Goal: Information Seeking & Learning: Learn about a topic

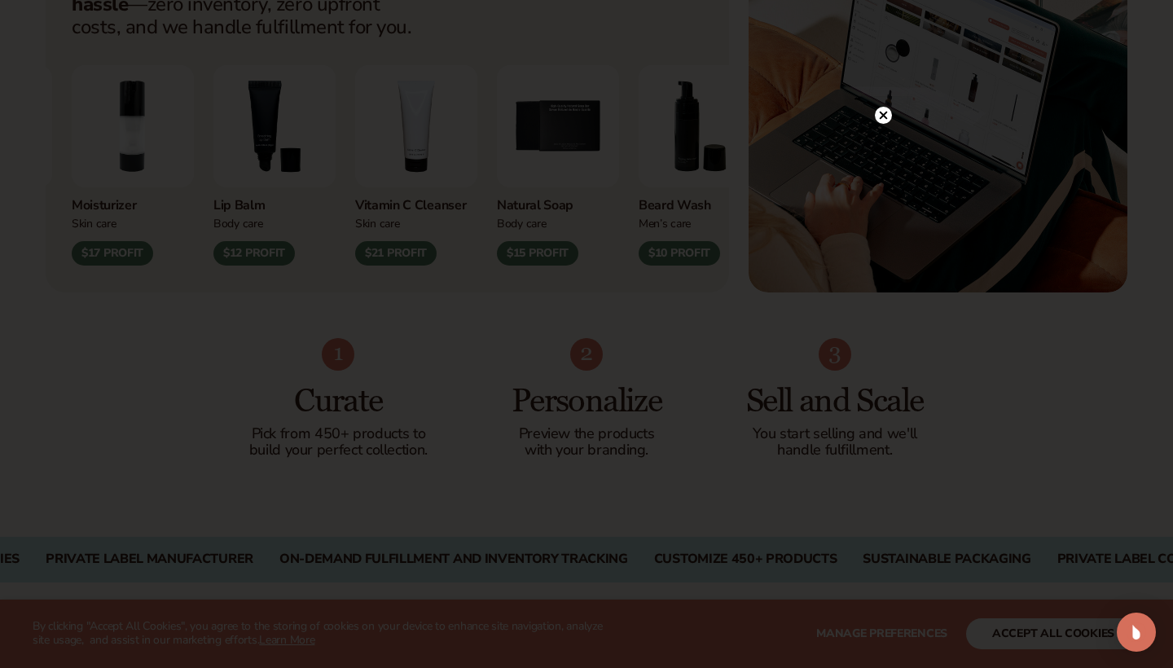
scroll to position [758, 0]
click at [885, 141] on circle at bounding box center [883, 148] width 17 height 17
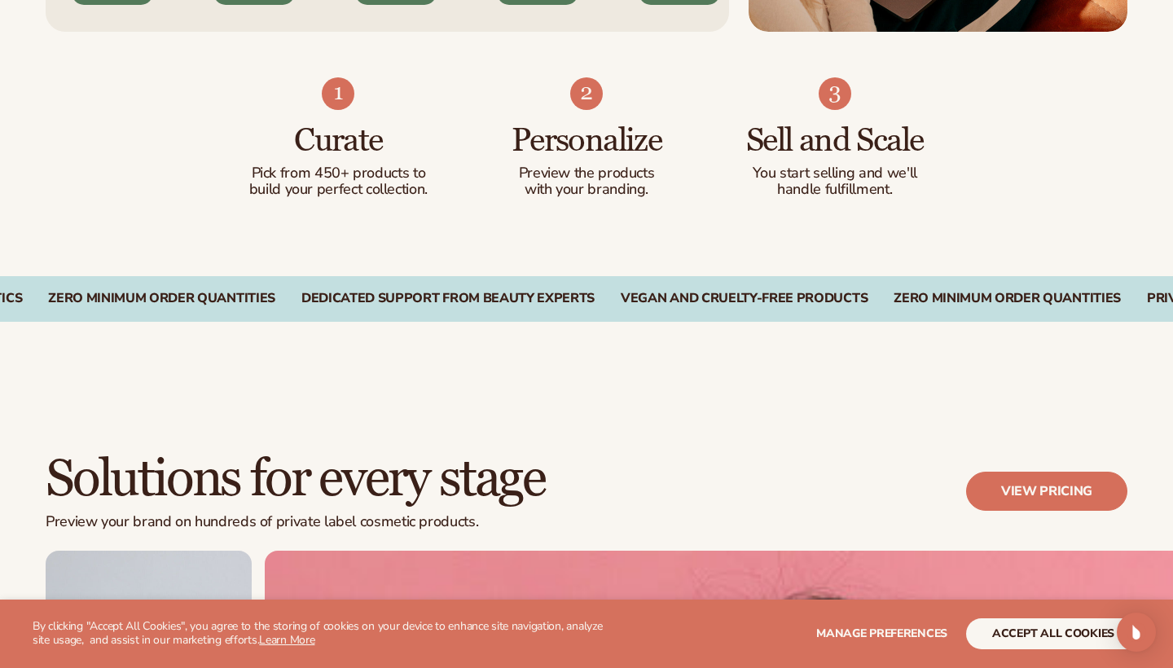
scroll to position [1019, 0]
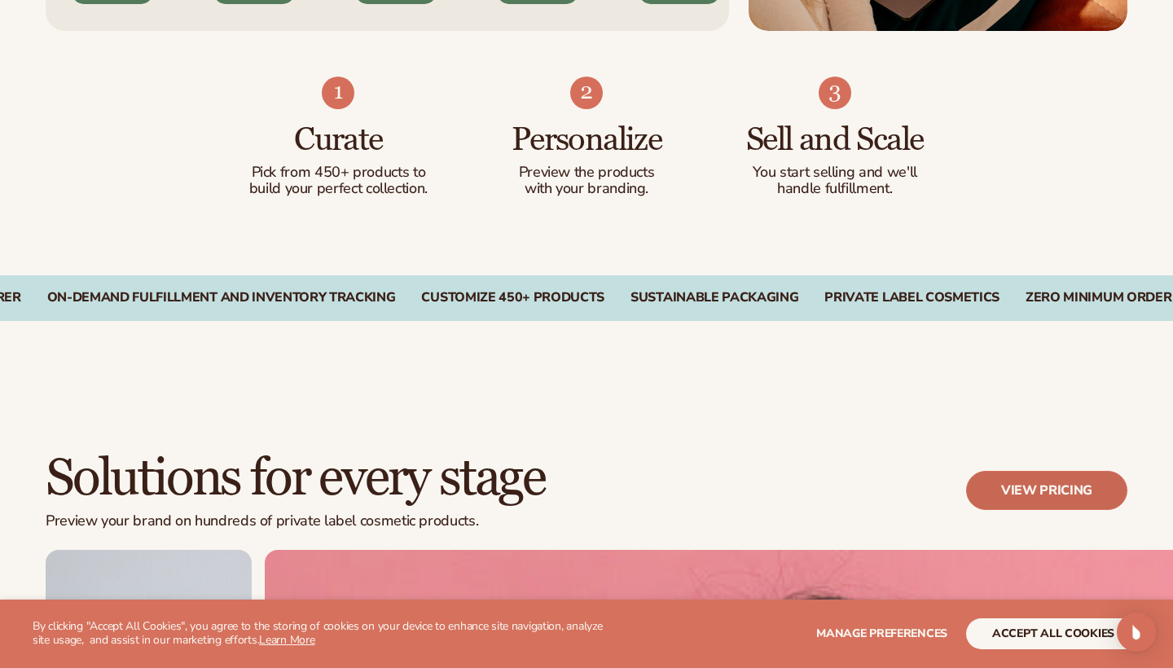
click at [1072, 481] on link "View pricing" at bounding box center [1046, 490] width 161 height 39
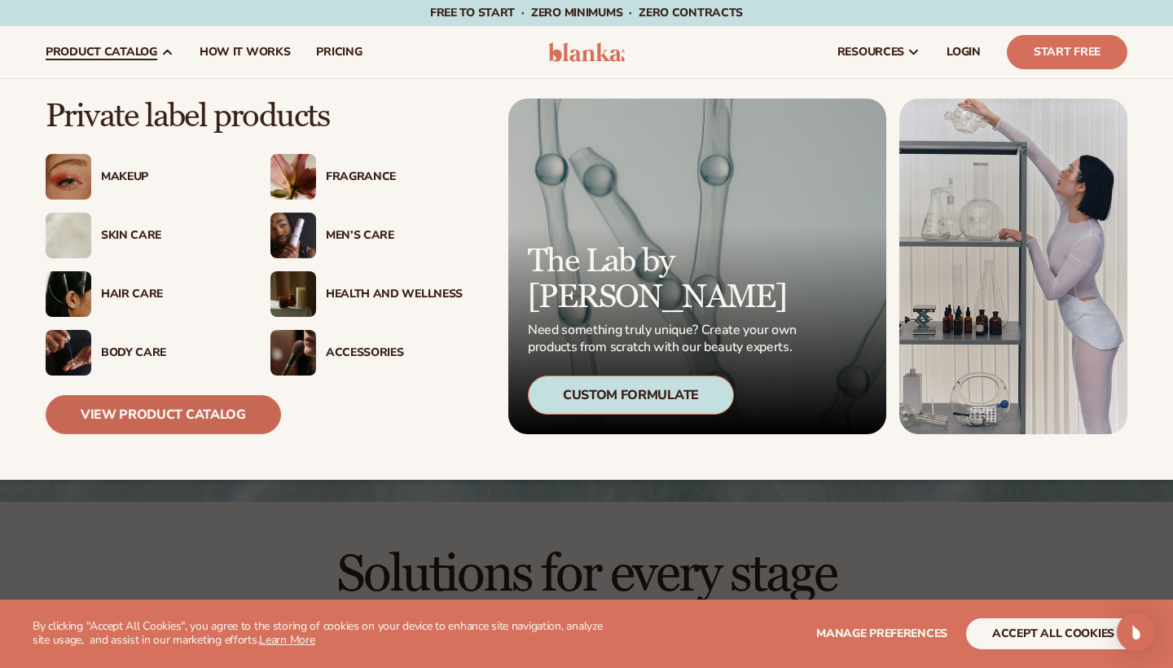
click at [161, 413] on link "View Product Catalog" at bounding box center [163, 414] width 235 height 39
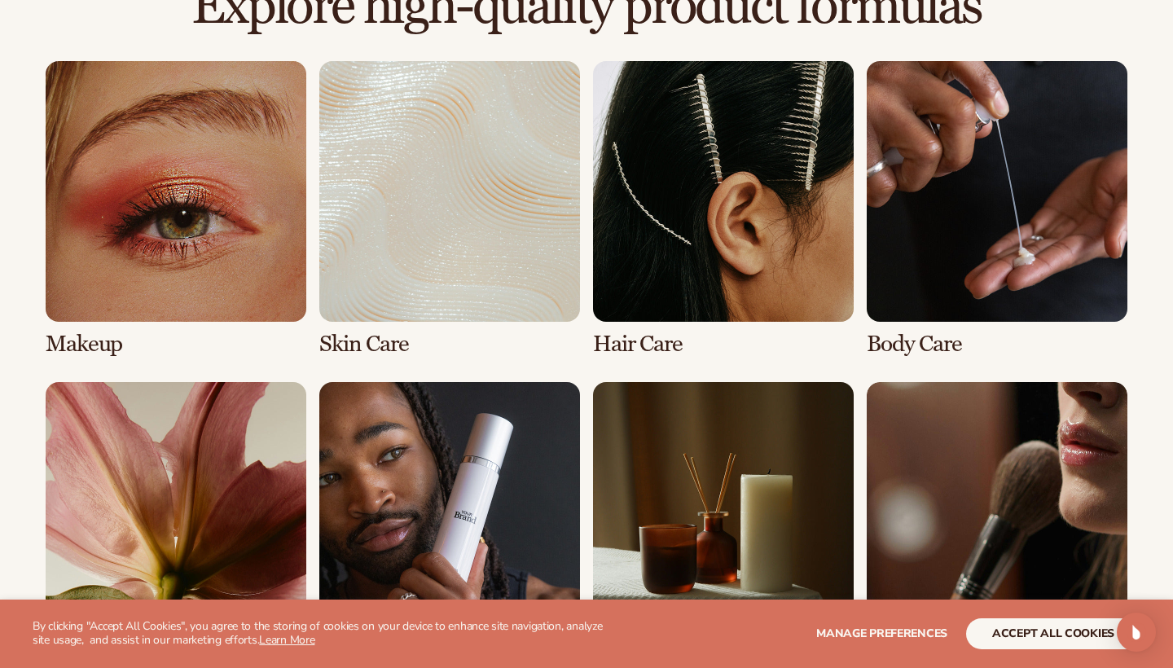
scroll to position [1172, 0]
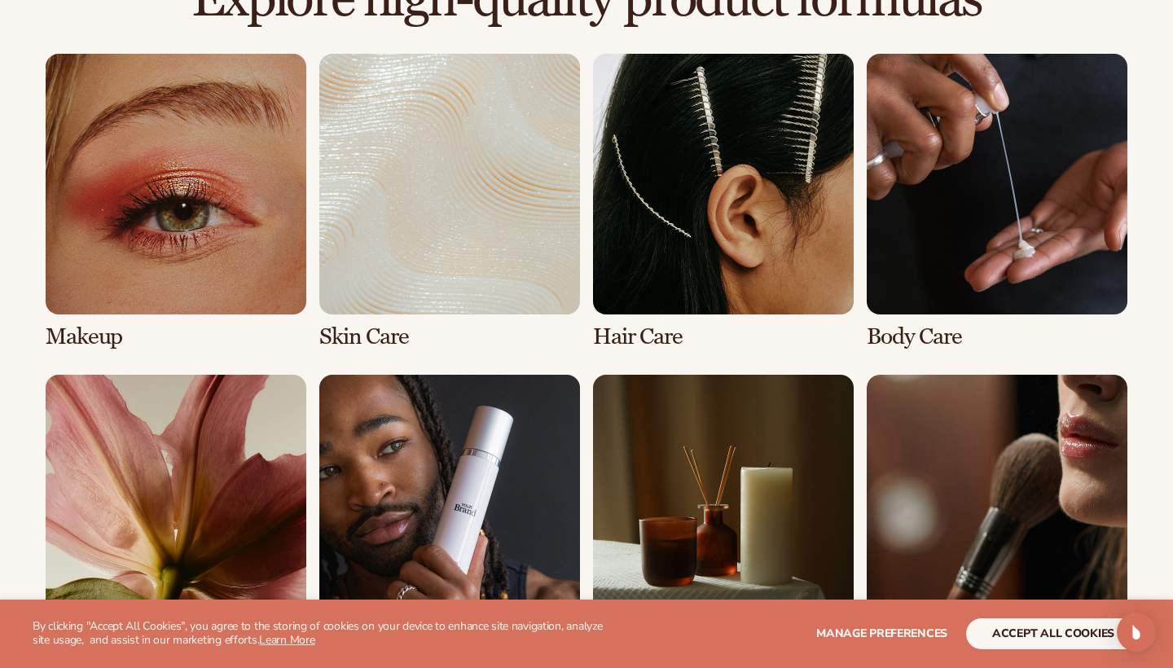
click at [123, 262] on link "1 / 8" at bounding box center [176, 202] width 261 height 296
click at [252, 183] on link "1 / 8" at bounding box center [176, 202] width 261 height 296
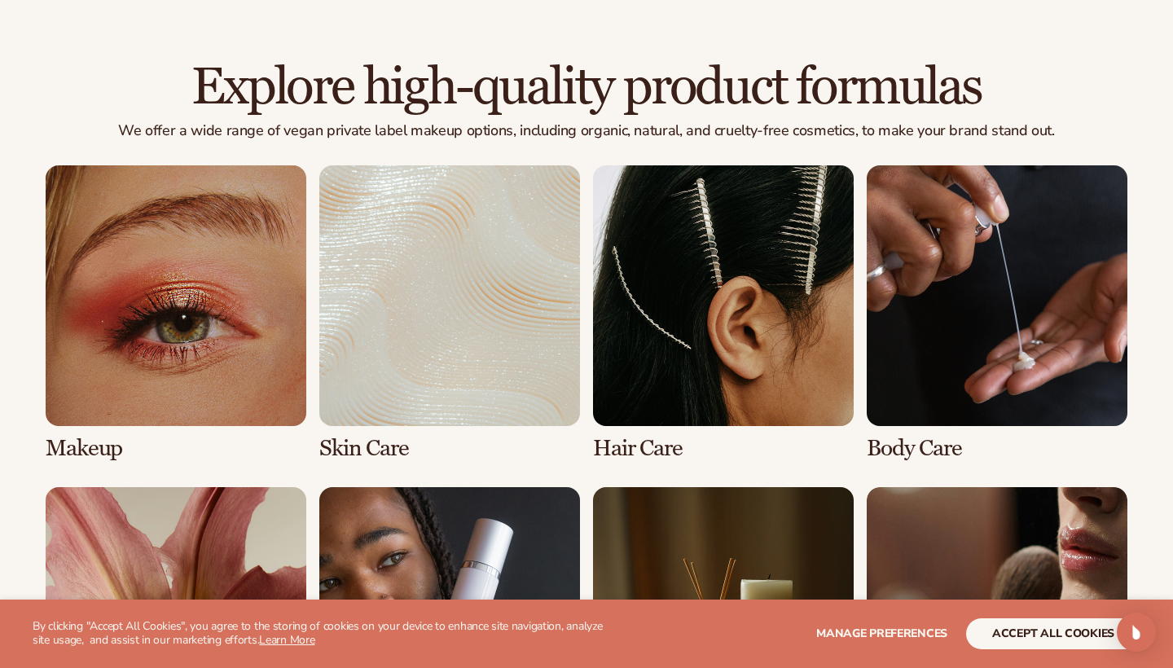
scroll to position [1120, 0]
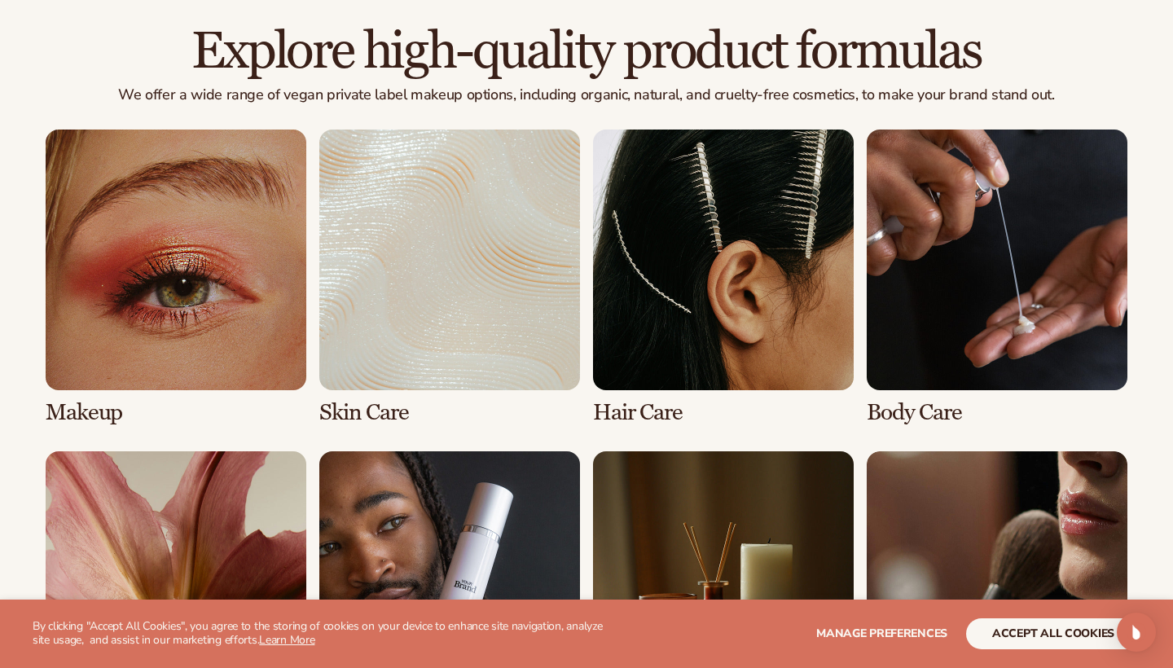
click at [93, 404] on link "1 / 8" at bounding box center [176, 278] width 261 height 296
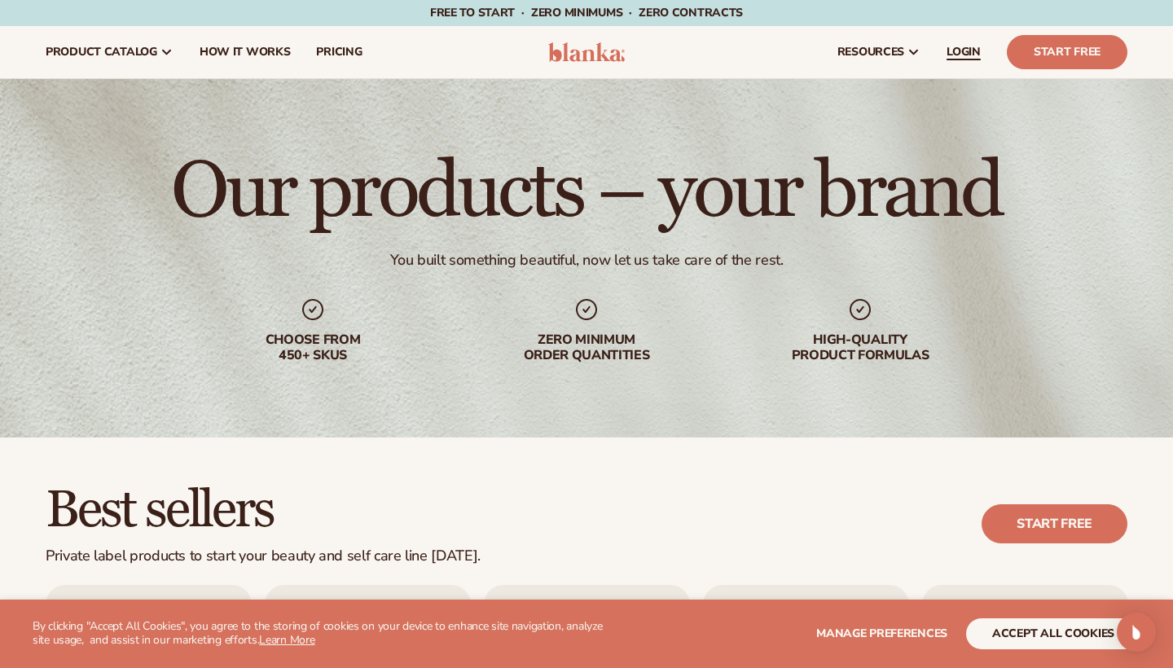
click at [981, 51] on span "LOGIN" at bounding box center [964, 52] width 34 height 13
click at [273, 54] on span "How It Works" at bounding box center [245, 52] width 91 height 13
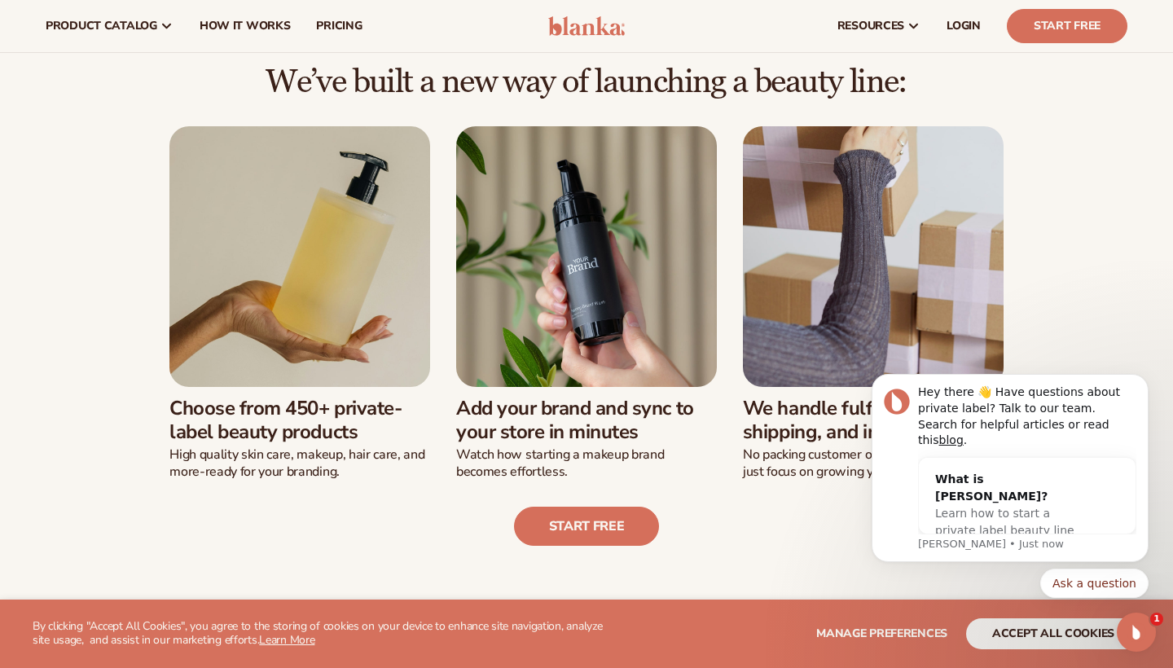
scroll to position [336, 0]
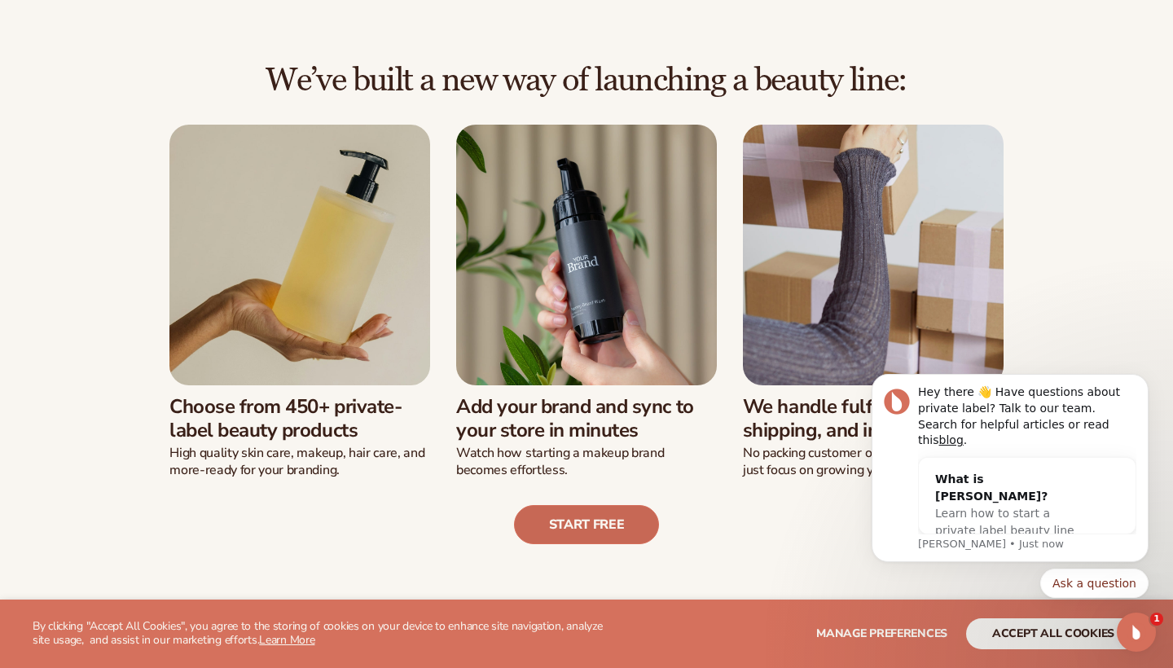
click at [569, 528] on link "Start free" at bounding box center [587, 524] width 146 height 39
click at [999, 510] on span "Learn how to start a private label beauty line with Blanka" at bounding box center [1004, 530] width 139 height 47
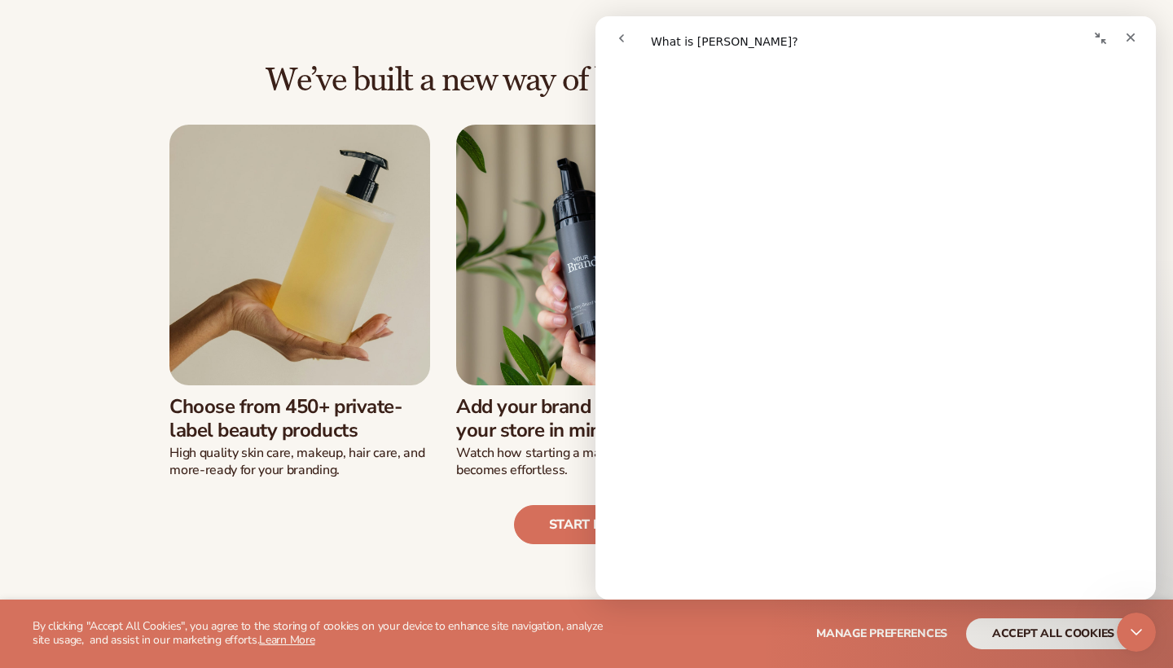
scroll to position [568, 0]
click at [449, 510] on div "Start free" at bounding box center [587, 511] width 1082 height 65
click at [457, 504] on div "Start free" at bounding box center [587, 511] width 1082 height 65
click at [1132, 42] on icon "Close" at bounding box center [1130, 37] width 13 height 13
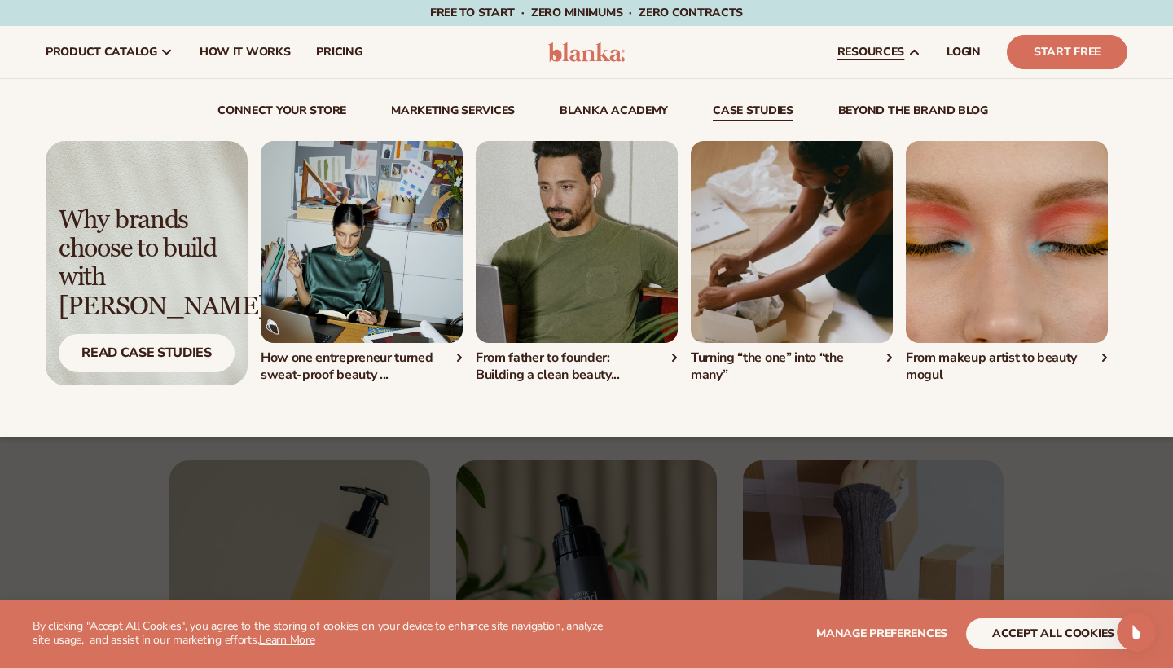
scroll to position [0, 0]
click at [174, 342] on div "Read Case Studies" at bounding box center [147, 353] width 176 height 38
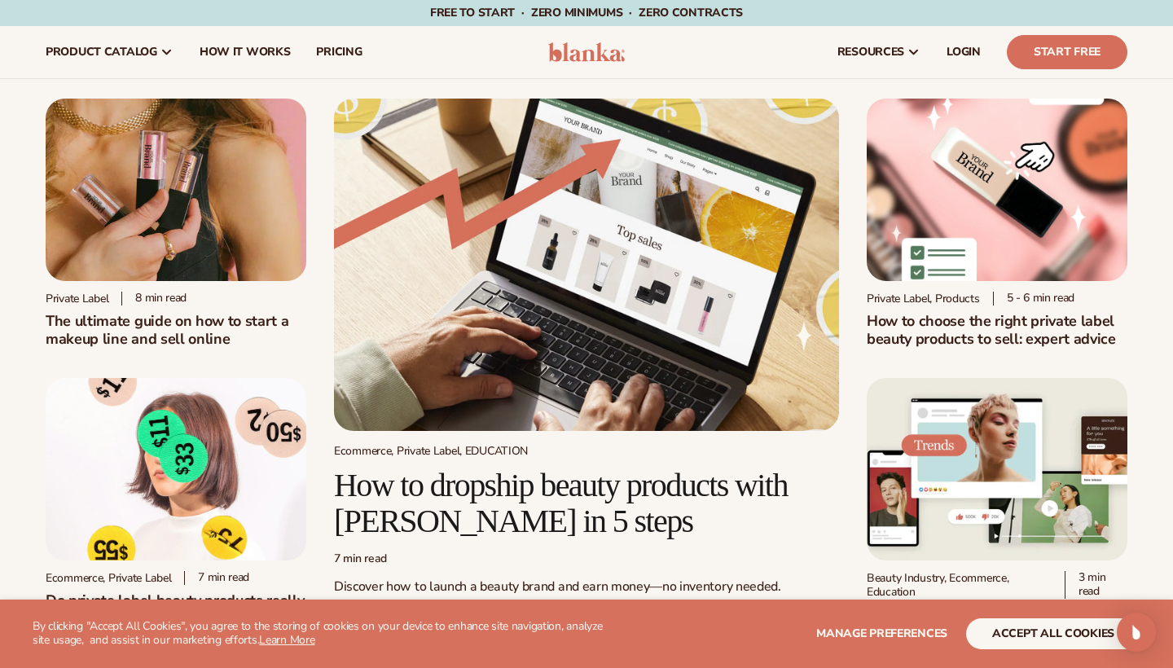
click at [596, 51] on img at bounding box center [586, 52] width 77 height 20
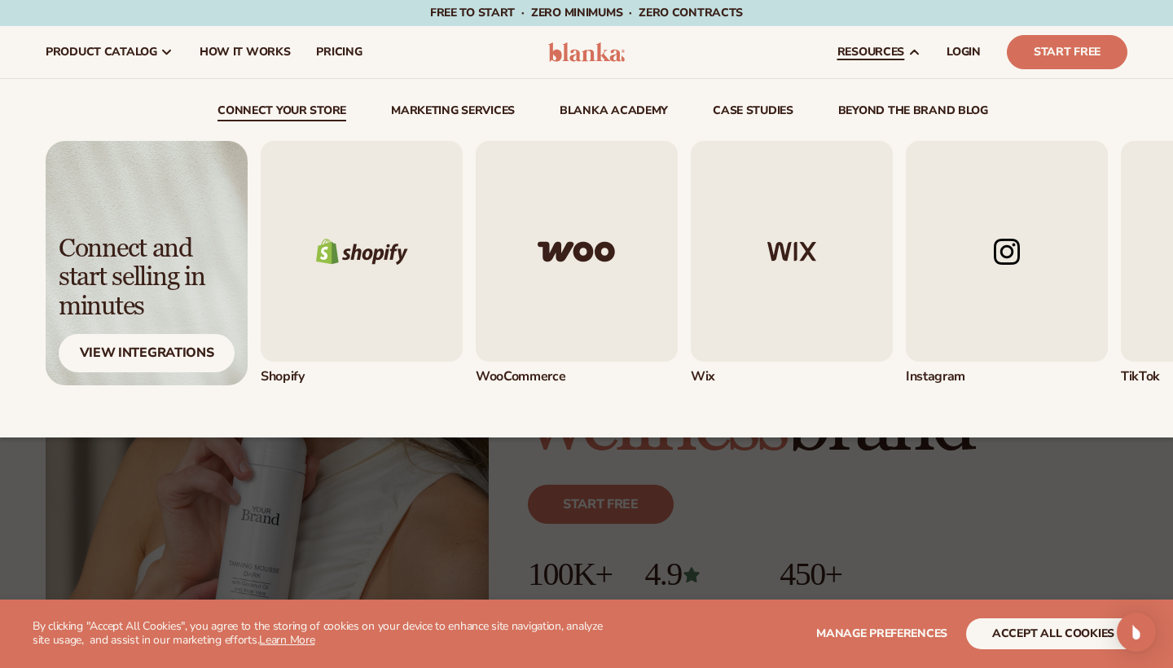
click at [889, 56] on span "resources" at bounding box center [870, 52] width 67 height 13
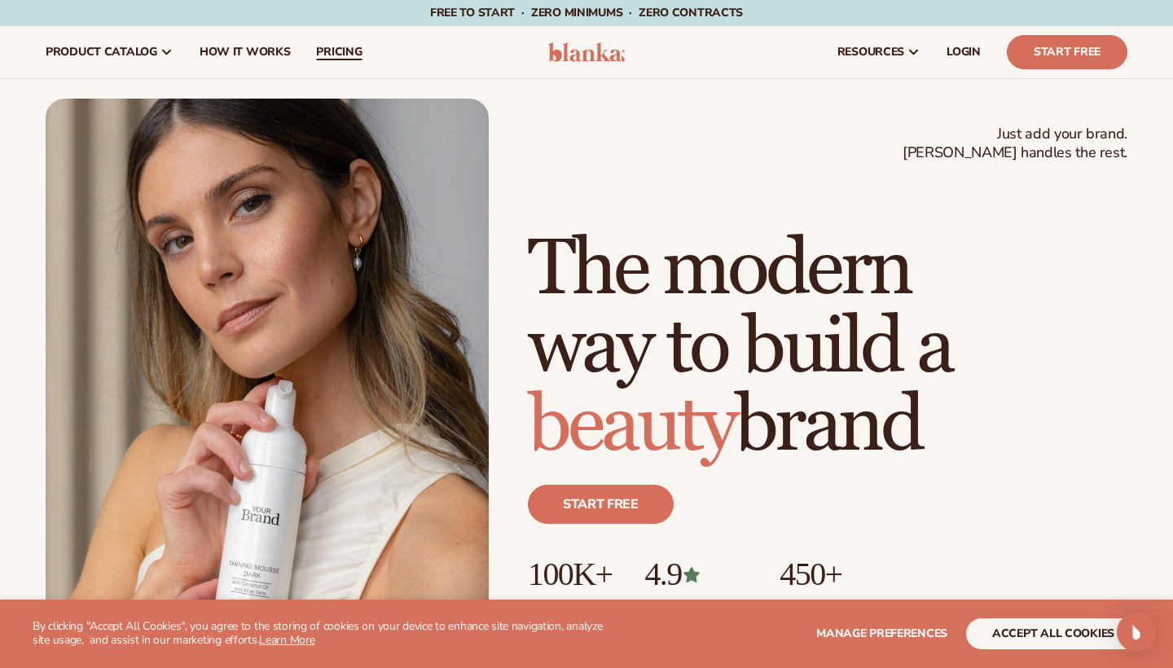
click at [344, 54] on span "pricing" at bounding box center [339, 52] width 46 height 13
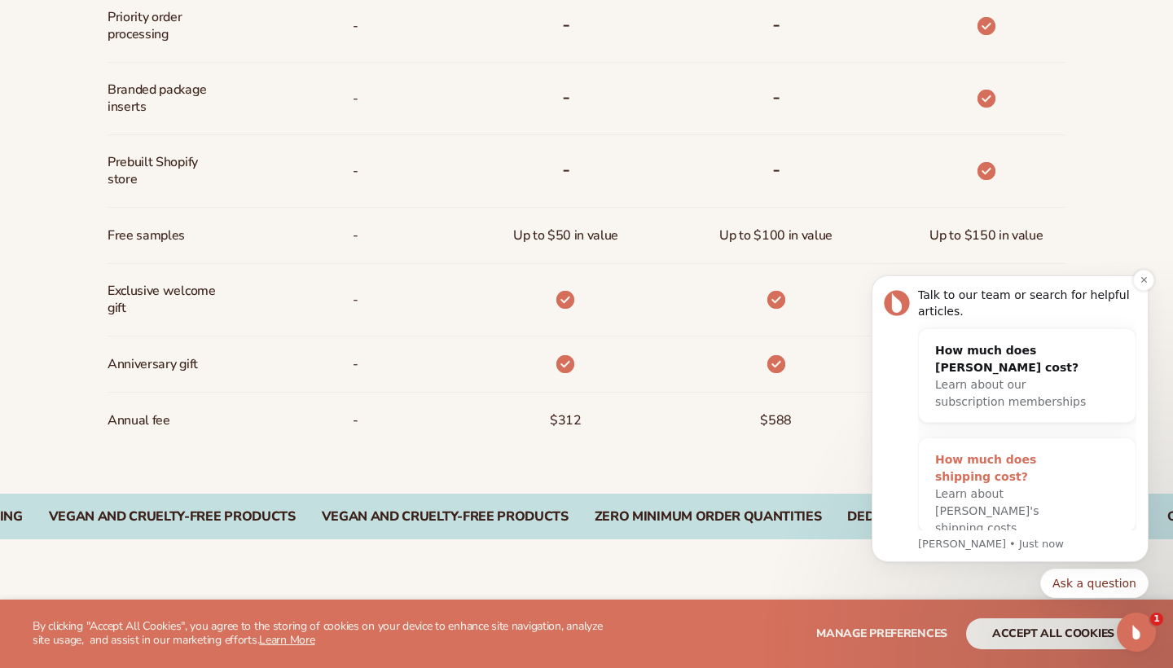
scroll to position [1224, 0]
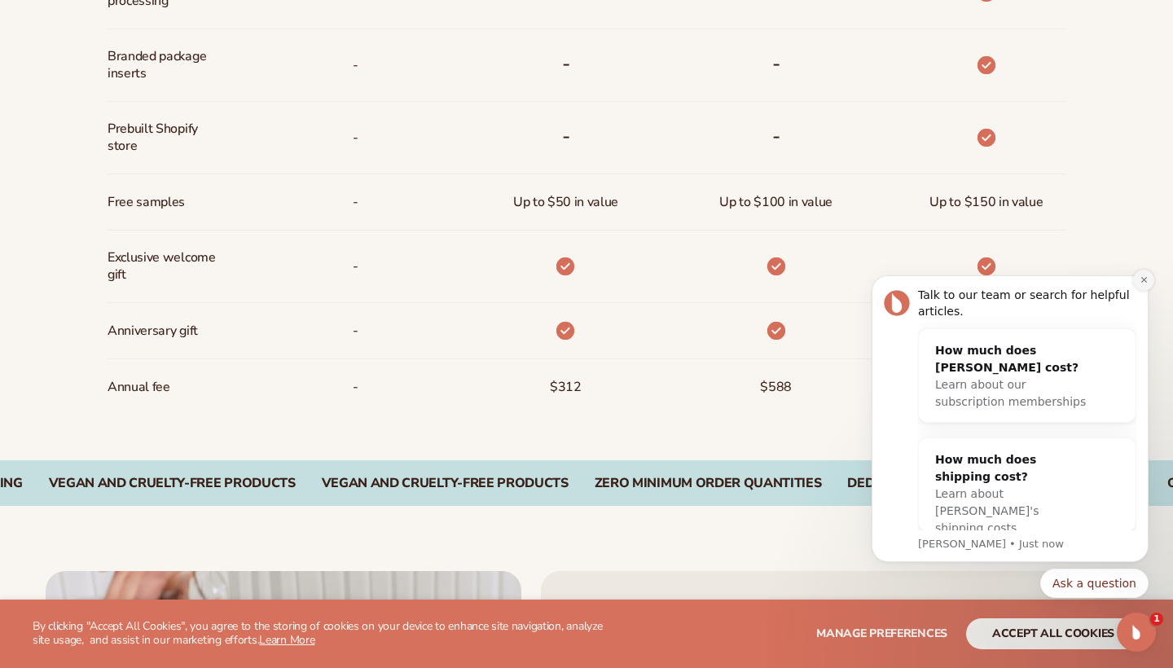
click at [1138, 282] on button "Dismiss notification" at bounding box center [1143, 280] width 21 height 21
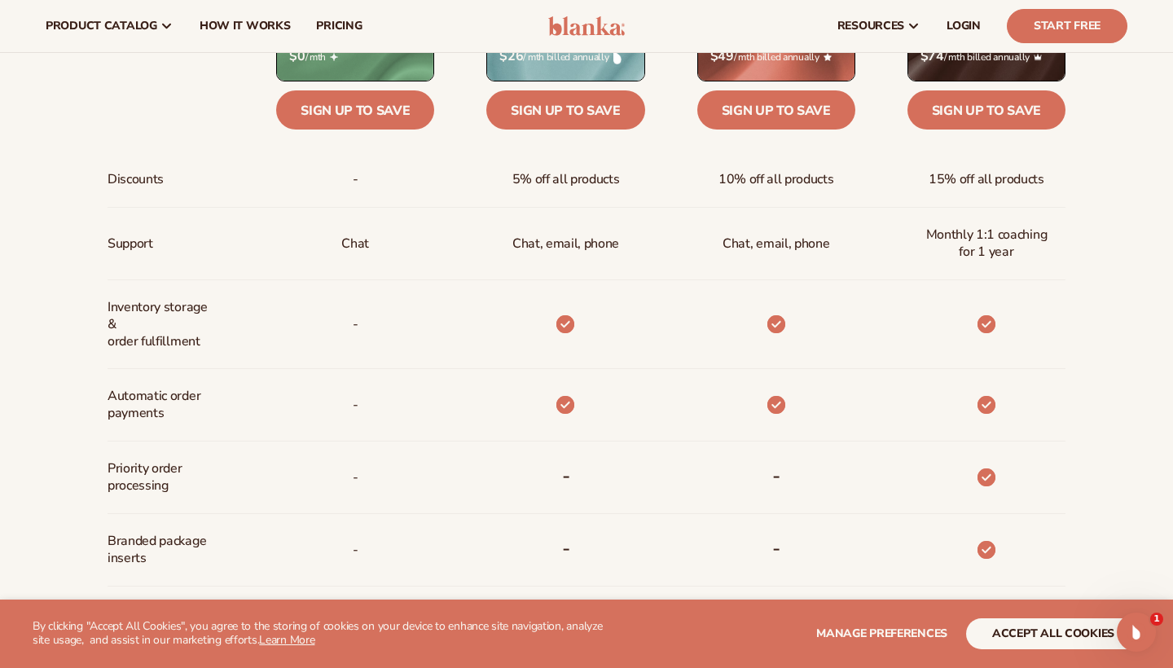
scroll to position [737, 0]
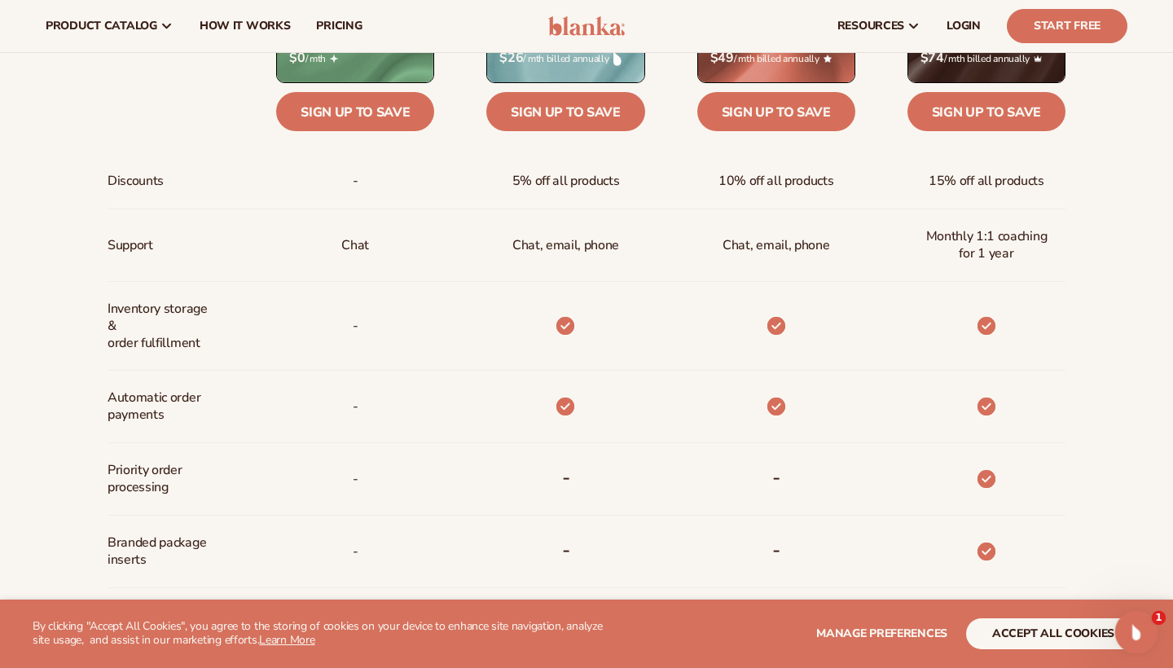
click at [1136, 626] on icon "Open Intercom Messenger" at bounding box center [1134, 630] width 27 height 27
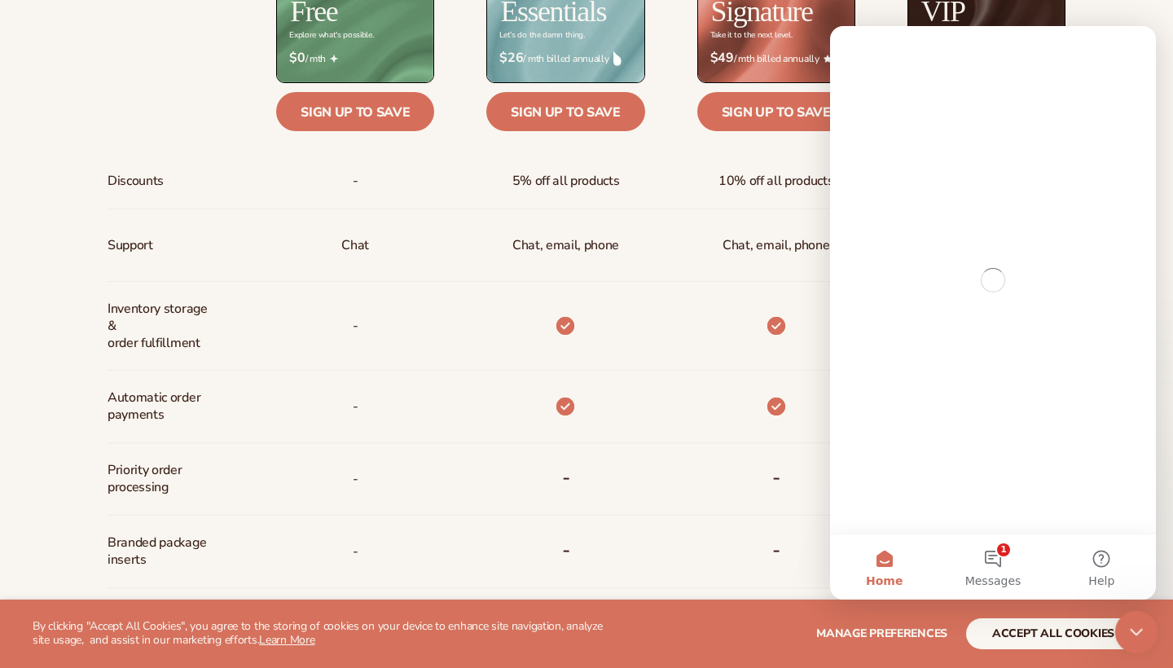
scroll to position [0, 0]
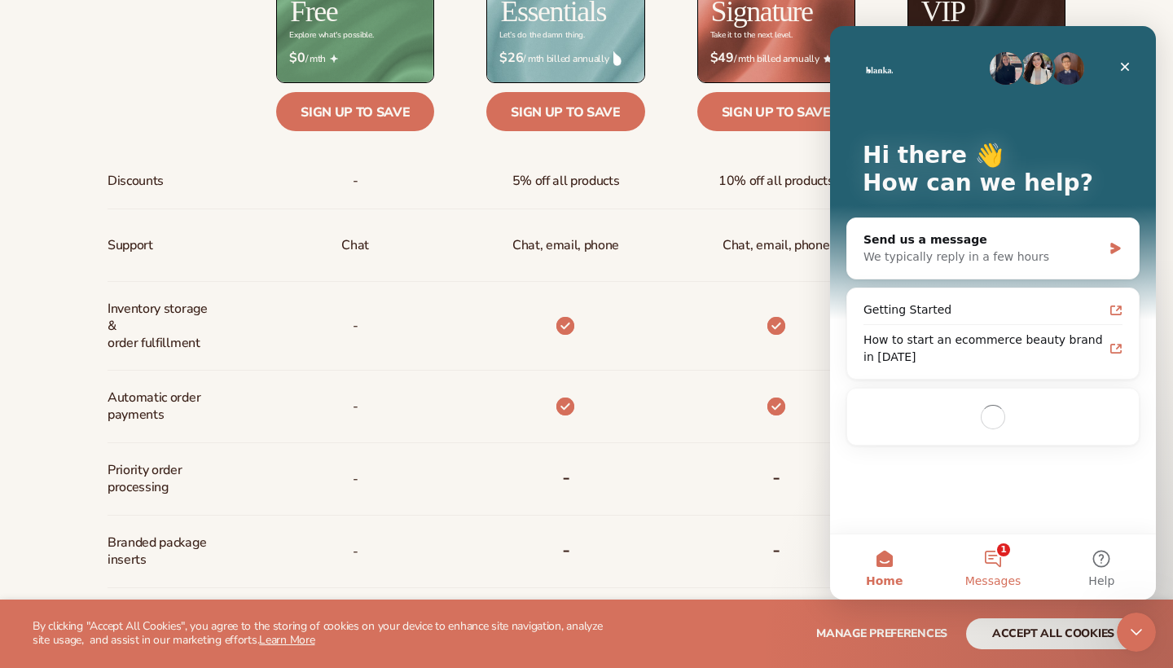
click at [991, 562] on button "1 Messages" at bounding box center [993, 566] width 108 height 65
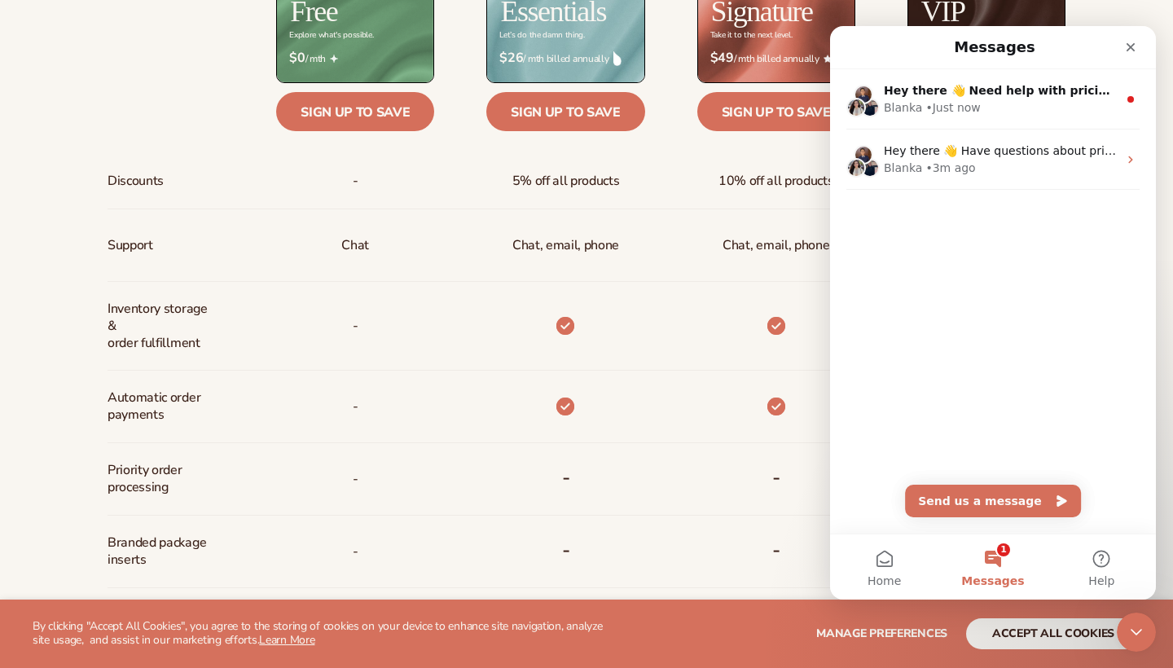
click at [194, 80] on div at bounding box center [166, 33] width 116 height 100
click at [562, 421] on div at bounding box center [565, 407] width 44 height 72
click at [1130, 52] on icon "Close" at bounding box center [1130, 47] width 13 height 13
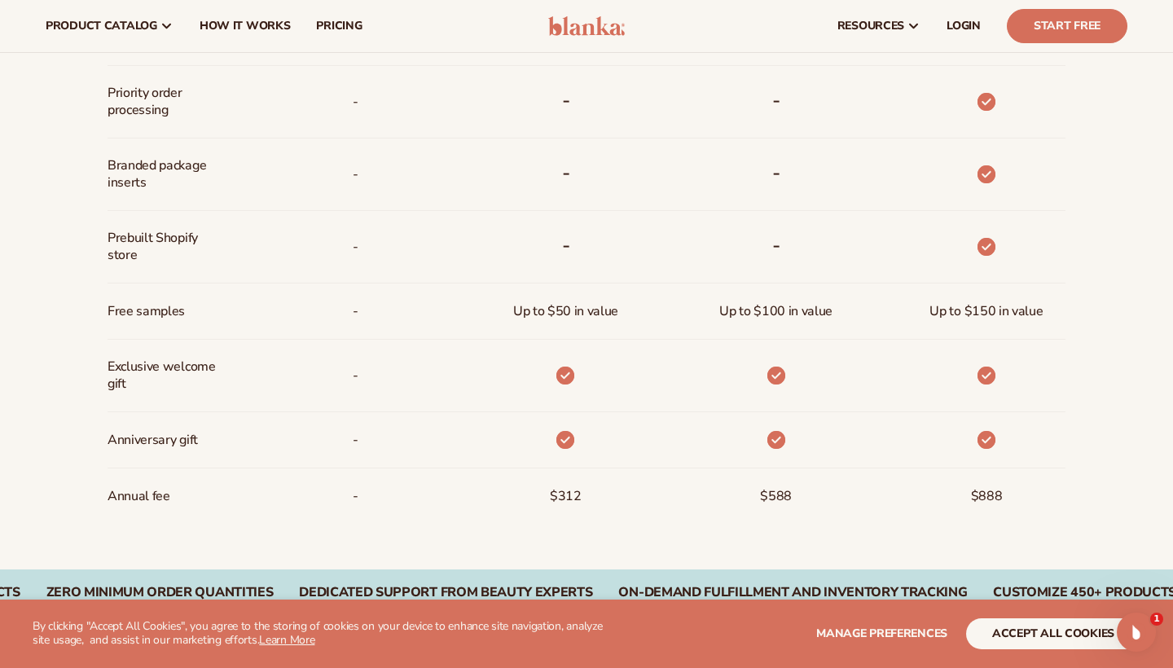
scroll to position [923, 0]
